Goal: Transaction & Acquisition: Purchase product/service

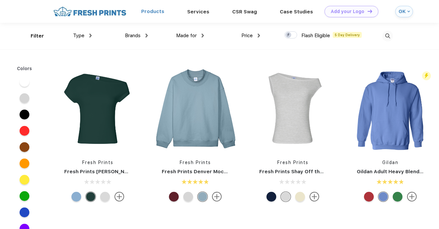
click at [154, 12] on link "Products" at bounding box center [152, 11] width 23 height 6
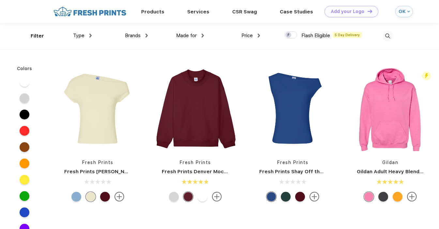
scroll to position [0, 0]
click at [81, 35] on span "Type" at bounding box center [78, 35] width 11 height 6
click at [152, 11] on link "Products" at bounding box center [152, 11] width 23 height 6
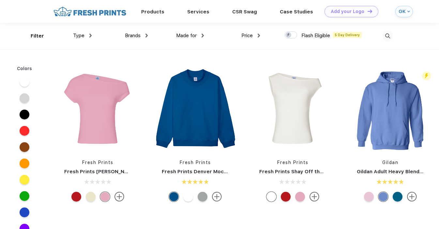
scroll to position [0, 0]
click at [156, 9] on link "Products" at bounding box center [152, 11] width 23 height 6
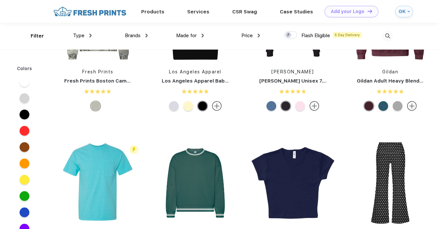
scroll to position [861, 0]
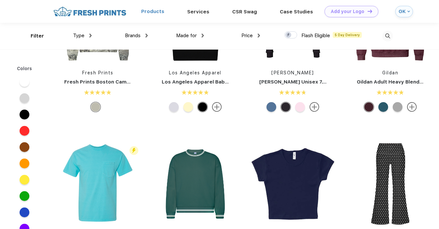
click at [152, 13] on link "Products" at bounding box center [152, 11] width 23 height 6
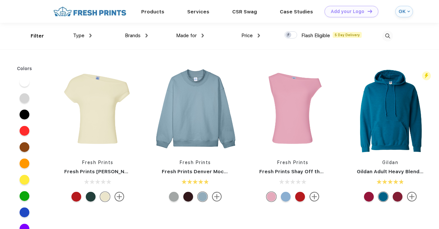
scroll to position [0, 0]
click at [93, 37] on div "Brands Most Popular Brands Moleskine Hydroflask Marine Layer S'well Vineyard Vi…" at bounding box center [120, 35] width 56 height 26
click at [81, 33] on span "Type" at bounding box center [78, 35] width 11 height 6
click at [137, 30] on div "Brands Most Popular Brands Moleskine Hydroflask Marine Layer S'well Vineyard Vi…" at bounding box center [120, 35] width 56 height 26
click at [140, 34] on span "Brands" at bounding box center [133, 35] width 16 height 6
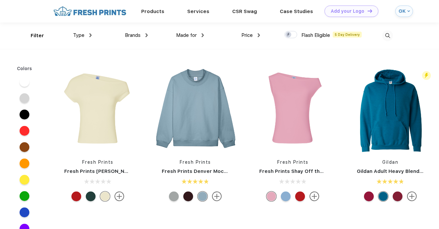
click at [149, 38] on div "Made for Unisex Women Men Youth" at bounding box center [176, 35] width 56 height 26
click at [146, 34] on img at bounding box center [146, 35] width 2 height 4
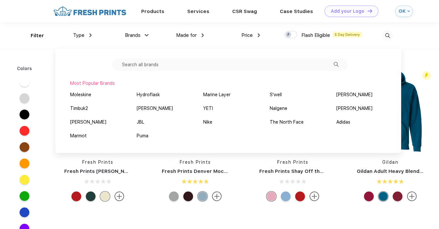
click at [257, 67] on input "text" at bounding box center [229, 64] width 235 height 12
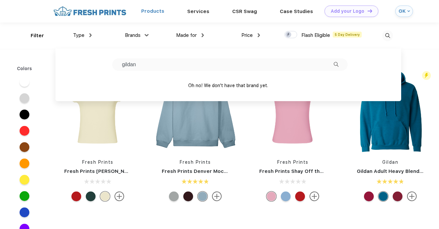
type input "gildan"
click at [153, 8] on link "Products" at bounding box center [152, 11] width 23 height 6
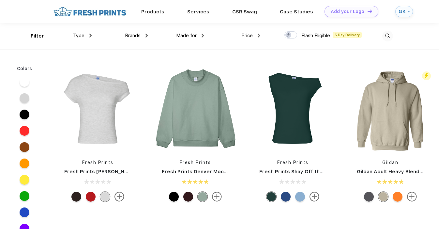
click at [88, 15] on img at bounding box center [89, 11] width 77 height 11
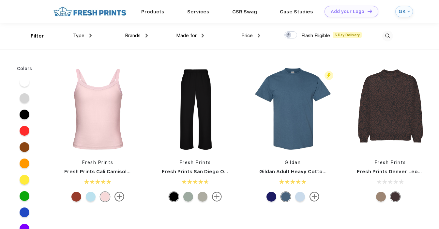
scroll to position [278, 0]
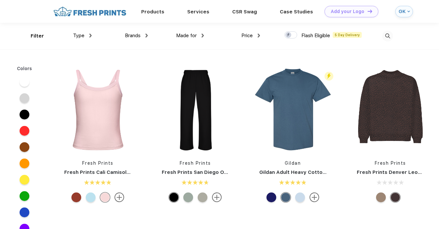
click at [402, 12] on div "GK" at bounding box center [401, 12] width 7 height 6
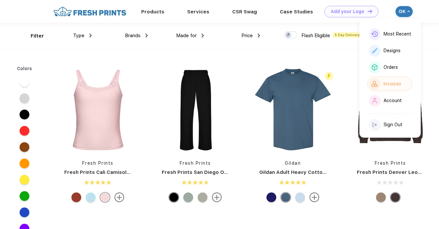
click at [398, 80] on div "Invoices" at bounding box center [389, 84] width 45 height 14
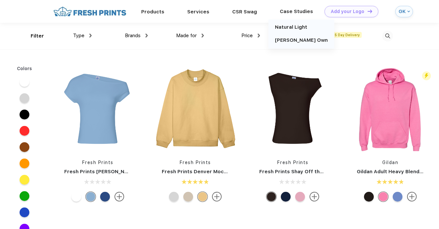
scroll to position [0, 0]
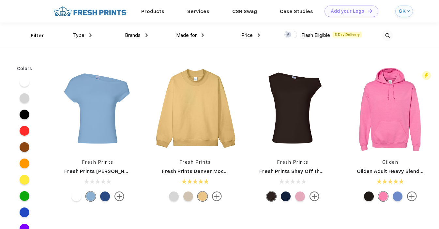
click at [385, 35] on img at bounding box center [387, 35] width 11 height 11
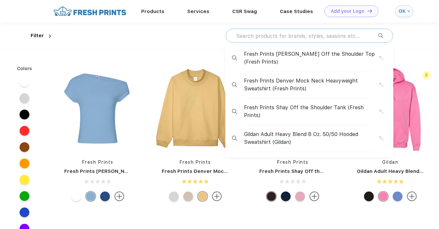
click at [310, 37] on input "text" at bounding box center [306, 35] width 143 height 7
paste input "Style #G500"
type input "Style #G500"
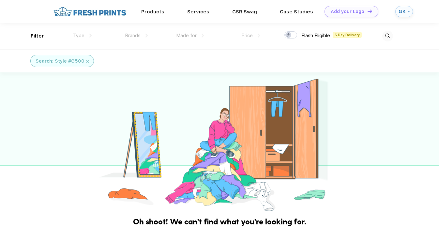
click at [389, 34] on img at bounding box center [387, 36] width 11 height 11
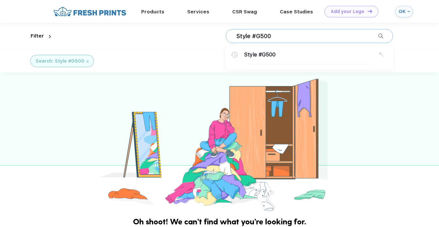
click at [286, 33] on input "Style #G500" at bounding box center [306, 36] width 143 height 7
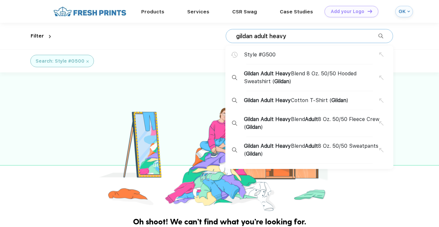
type input "gildan adult heavy"
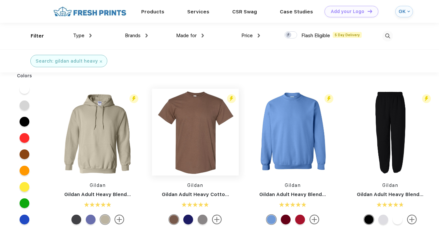
click at [210, 142] on img at bounding box center [195, 132] width 87 height 87
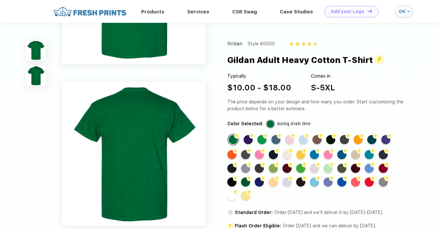
scroll to position [120, 0]
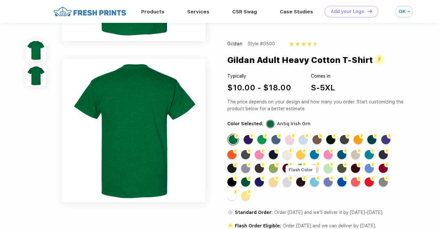
click at [302, 179] on img at bounding box center [303, 178] width 5 height 5
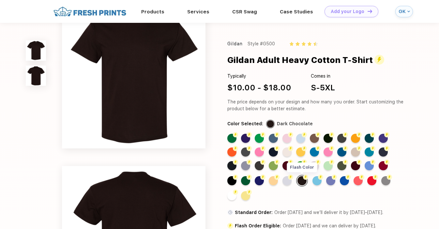
scroll to position [0, 0]
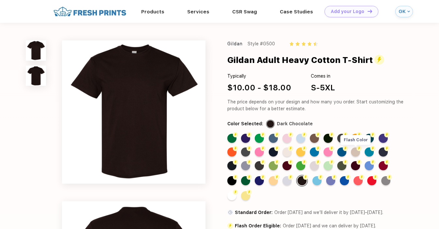
click at [355, 153] on div "Flash Color" at bounding box center [355, 151] width 9 height 9
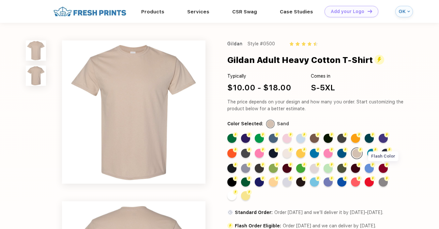
click at [383, 167] on div "Flash Color" at bounding box center [382, 168] width 9 height 9
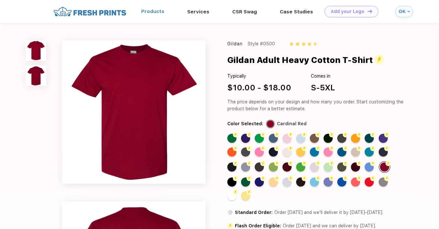
click at [151, 13] on link "Products" at bounding box center [152, 11] width 23 height 6
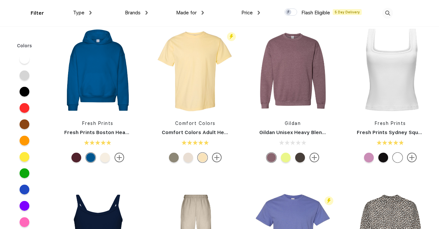
scroll to position [178, 0]
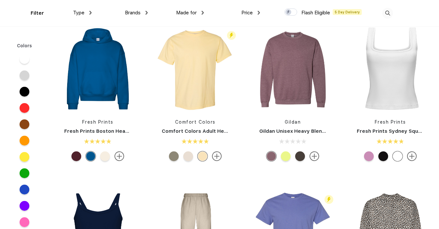
click at [292, 132] on link "Gildan Unisex Heavy Blend™ Crewneck Sweatshirt - 18000" at bounding box center [332, 131] width 147 height 6
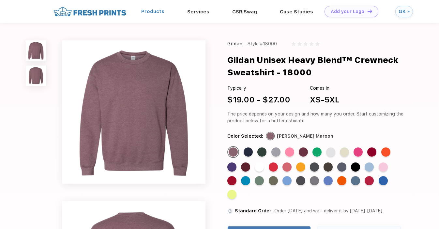
click at [159, 11] on link "Products" at bounding box center [152, 11] width 23 height 6
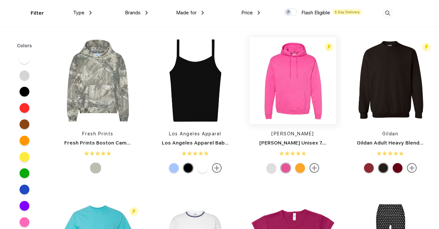
scroll to position [826, 0]
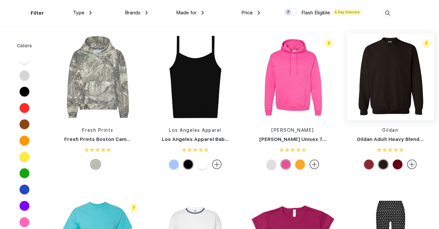
click at [386, 86] on img at bounding box center [390, 77] width 87 height 87
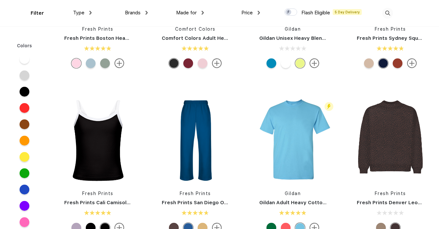
scroll to position [293, 0]
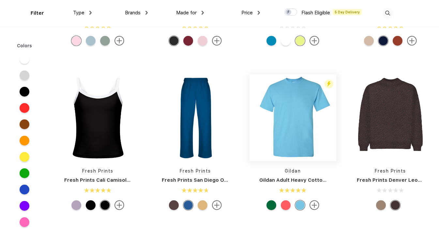
click at [282, 141] on img at bounding box center [292, 117] width 87 height 87
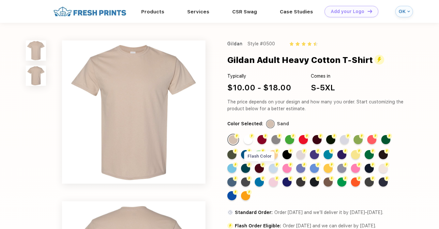
click at [260, 169] on div "Flash Color" at bounding box center [258, 168] width 9 height 9
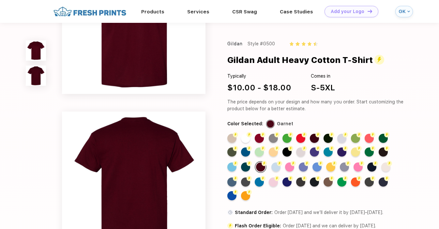
scroll to position [64, 0]
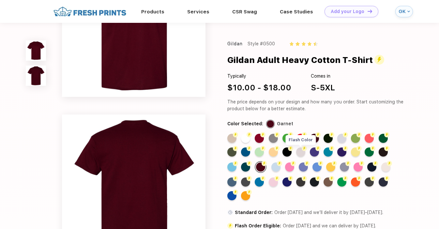
click at [303, 153] on div "Flash Color" at bounding box center [300, 151] width 9 height 9
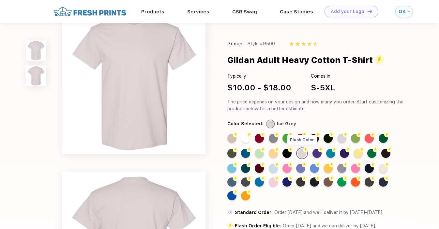
scroll to position [0, 0]
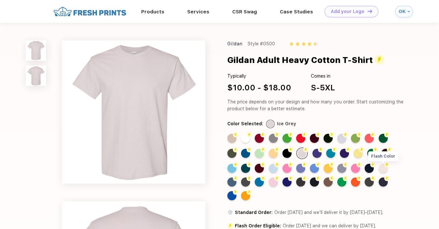
click at [383, 166] on div "Flash Color" at bounding box center [382, 168] width 9 height 9
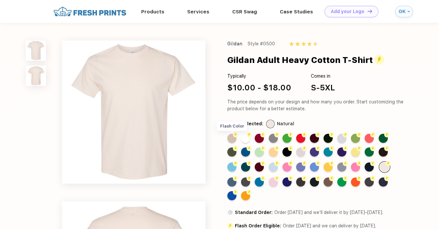
click at [232, 139] on div "Flash Color" at bounding box center [231, 138] width 9 height 9
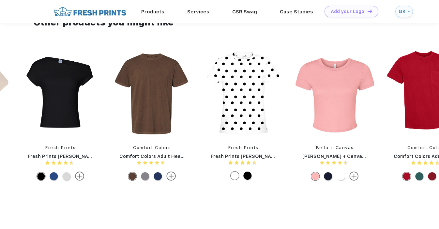
scroll to position [514, 0]
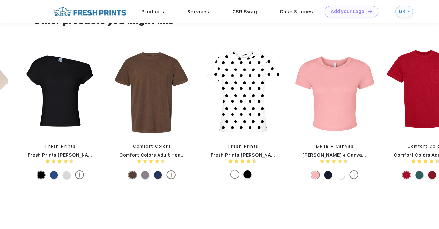
click at [168, 80] on img at bounding box center [152, 92] width 78 height 88
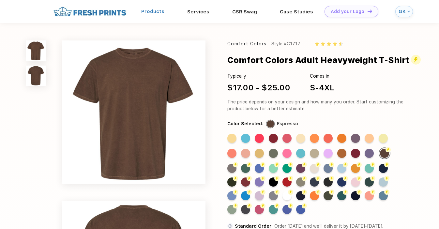
click at [157, 11] on link "Products" at bounding box center [152, 11] width 23 height 6
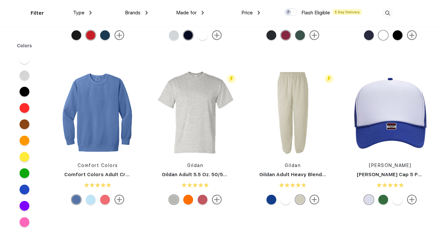
scroll to position [1613, 0]
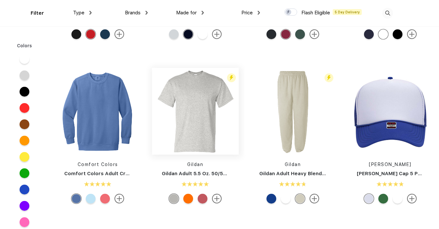
click at [195, 126] on img at bounding box center [195, 111] width 87 height 87
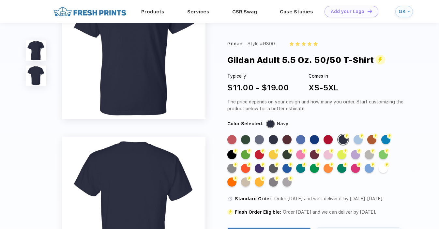
scroll to position [43, 0]
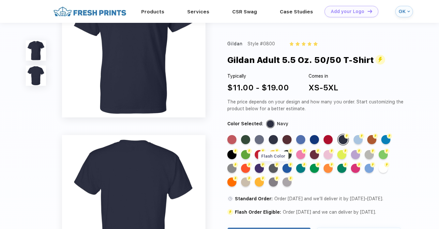
click at [275, 169] on div "Flash Color" at bounding box center [272, 168] width 9 height 9
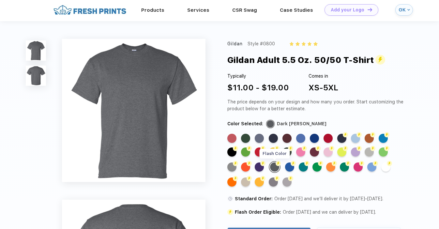
scroll to position [0, 0]
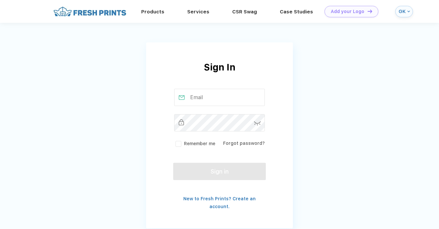
type input "[EMAIL_ADDRESS][DOMAIN_NAME]"
click at [293, 138] on div "Sign In [EMAIL_ADDRESS][DOMAIN_NAME] Remember me Forgot password? Sign in New t…" at bounding box center [219, 119] width 439 height 238
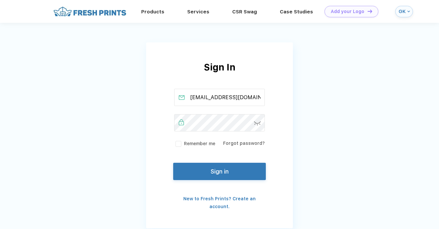
click at [398, 12] on div "GK" at bounding box center [404, 11] width 18 height 11
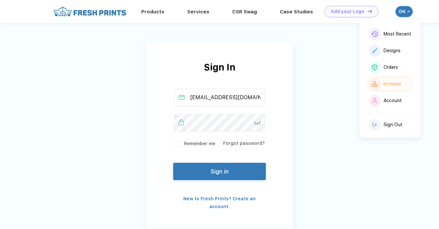
click at [393, 86] on div "Invoices" at bounding box center [392, 84] width 18 height 6
